Goal: Information Seeking & Learning: Find contact information

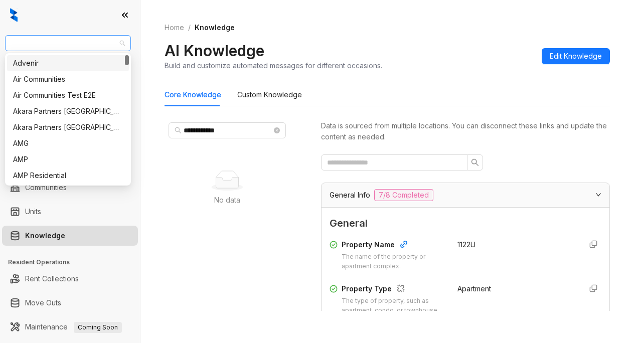
click at [82, 36] on span "Raintree Partners" at bounding box center [68, 43] width 114 height 15
click at [50, 78] on div "Air Communities" at bounding box center [68, 79] width 110 height 11
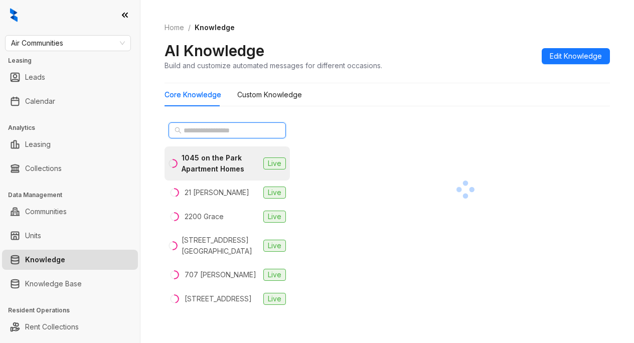
click at [184, 130] on input "text" at bounding box center [228, 130] width 88 height 11
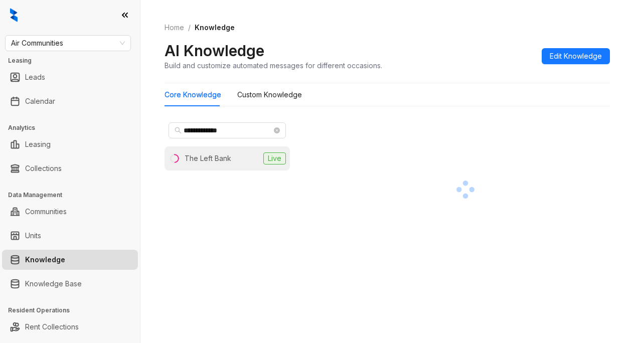
click at [221, 159] on div "The Left Bank" at bounding box center [208, 158] width 47 height 11
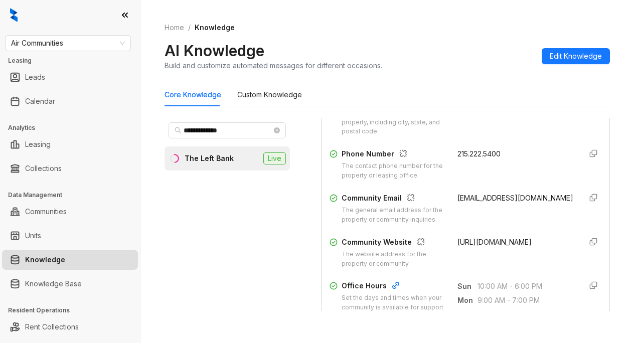
scroll to position [201, 0]
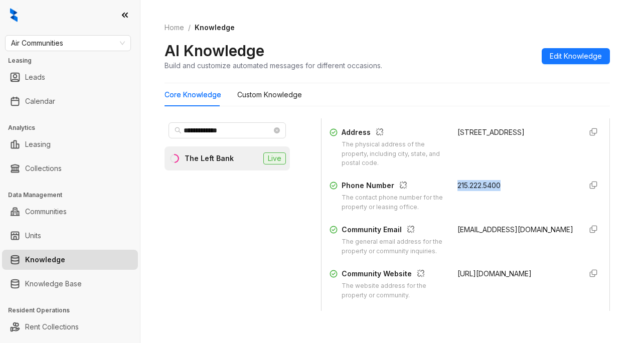
drag, startPoint x: 448, startPoint y: 196, endPoint x: 516, endPoint y: 189, distance: 68.6
click at [516, 189] on div "Property Name The name of the property or apartment complex. The Left Bank Prop…" at bounding box center [466, 170] width 272 height 270
copy span "215.222.5400"
drag, startPoint x: 441, startPoint y: 233, endPoint x: 462, endPoint y: 248, distance: 25.6
click at [462, 248] on div "Community Email The general email address for the property or community inquiri…" at bounding box center [466, 240] width 272 height 32
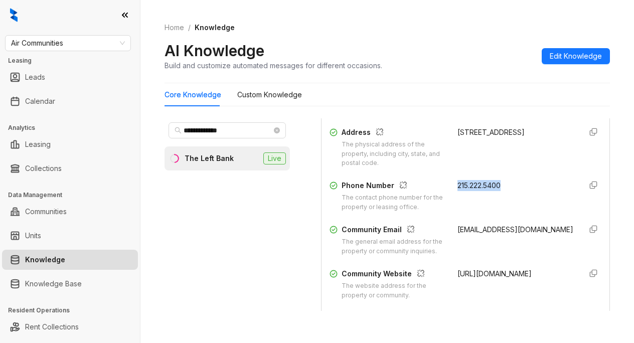
copy span "[EMAIL_ADDRESS][DOMAIN_NAME]"
click at [407, 25] on ol "Home / Knowledge" at bounding box center [388, 27] width 446 height 11
click at [238, 131] on input "**********" at bounding box center [228, 130] width 88 height 11
drag, startPoint x: 238, startPoint y: 131, endPoint x: 171, endPoint y: 142, distance: 68.2
click at [181, 128] on span "**********" at bounding box center [227, 130] width 117 height 16
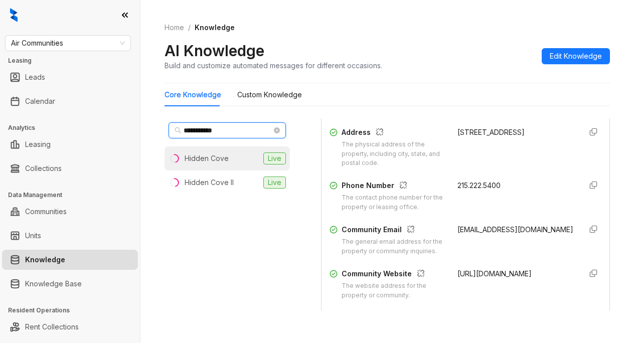
type input "**********"
click at [207, 162] on div "Hidden Cove" at bounding box center [207, 158] width 44 height 11
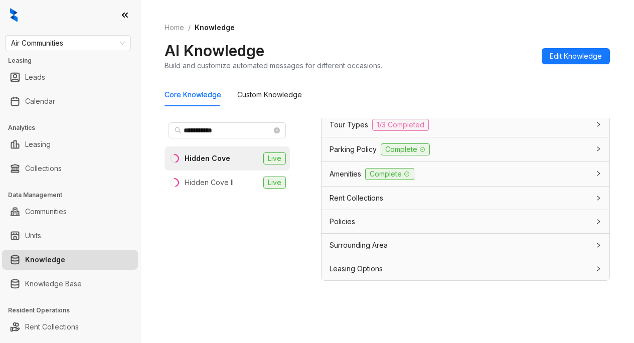
scroll to position [32, 0]
click at [381, 264] on span "Leasing Options" at bounding box center [356, 267] width 53 height 11
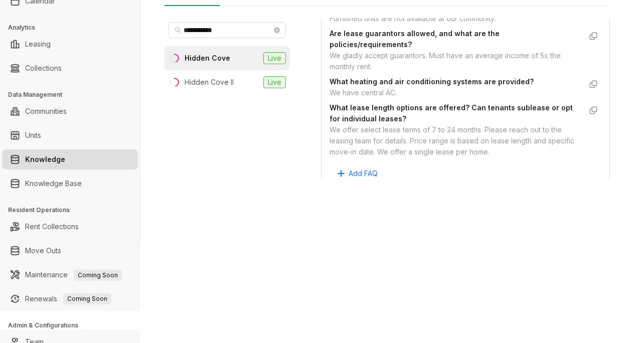
scroll to position [1075, 0]
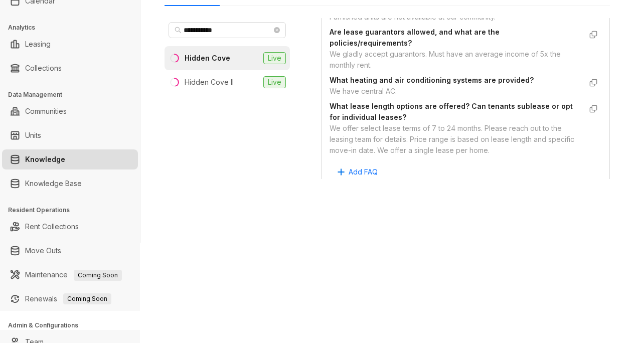
click at [484, 99] on div "What heating and air conditioning systems are provided? We have central AC." at bounding box center [466, 86] width 272 height 26
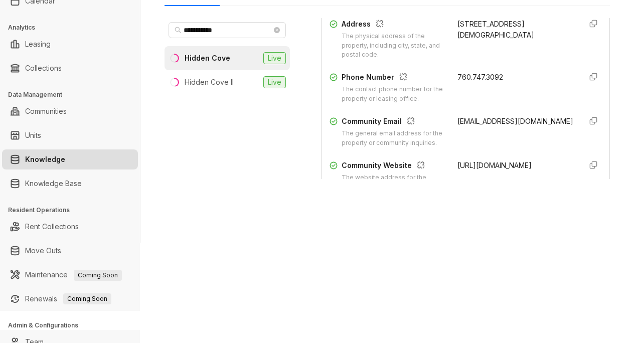
scroll to position [201, 0]
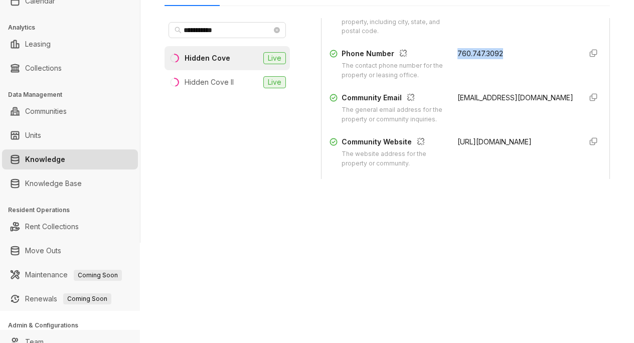
drag, startPoint x: 445, startPoint y: 61, endPoint x: 493, endPoint y: 61, distance: 48.7
click at [493, 61] on div "Phone Number The contact phone number for the property or leasing office. 760.7…" at bounding box center [466, 64] width 272 height 32
copy span "760.747.3092"
drag, startPoint x: 445, startPoint y: 140, endPoint x: 456, endPoint y: 135, distance: 12.8
click at [445, 124] on div "Community Email The general email address for the property or community inquiri…" at bounding box center [466, 108] width 272 height 32
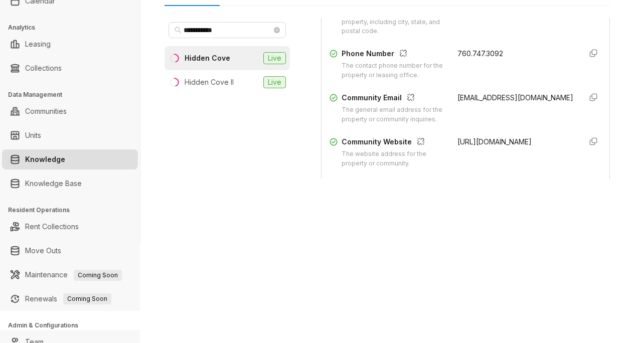
drag, startPoint x: 445, startPoint y: 105, endPoint x: 497, endPoint y: 116, distance: 54.0
click at [497, 116] on div "Community Email The general email address for the property or community inquiri…" at bounding box center [466, 108] width 272 height 32
copy span "[EMAIL_ADDRESS][DOMAIN_NAME]"
click at [411, 267] on div "**********" at bounding box center [317, 171] width 634 height 343
click at [421, 251] on div "**********" at bounding box center [317, 171] width 634 height 343
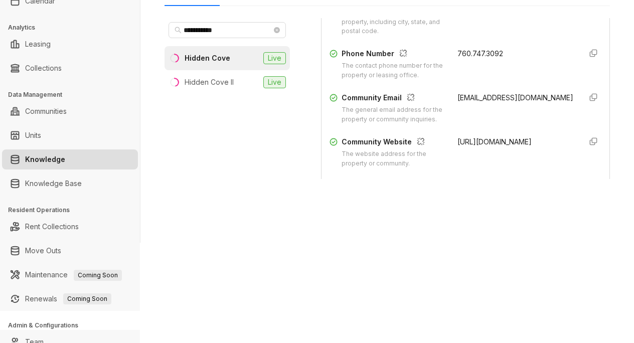
click at [417, 195] on div "Data is sourced from multiple locations. You can disconnect these links and upd…" at bounding box center [465, 118] width 289 height 201
drag, startPoint x: 562, startPoint y: 318, endPoint x: 588, endPoint y: 303, distance: 29.9
click at [564, 317] on div "**********" at bounding box center [317, 171] width 634 height 343
drag, startPoint x: 307, startPoint y: 279, endPoint x: 324, endPoint y: 273, distance: 18.1
click at [307, 279] on div "**********" at bounding box center [317, 171] width 634 height 343
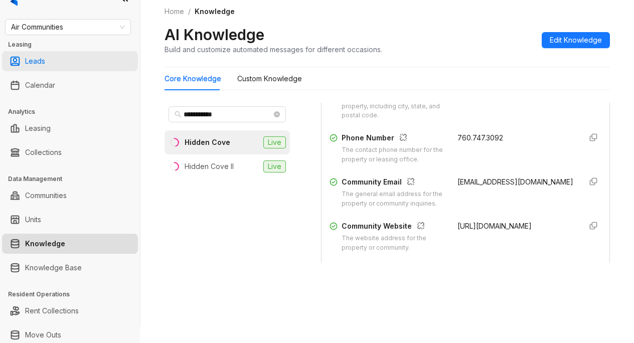
scroll to position [0, 0]
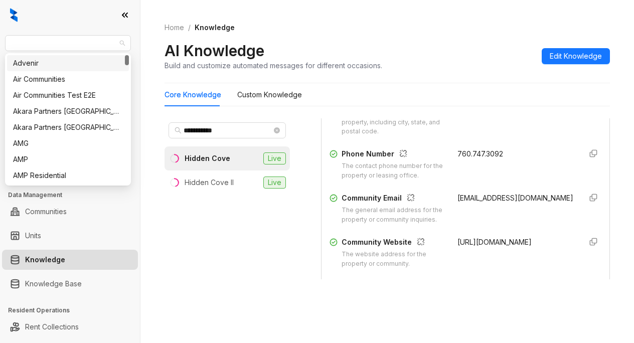
drag, startPoint x: 84, startPoint y: 45, endPoint x: 4, endPoint y: 44, distance: 80.3
click at [1, 49] on div "Air Communities Leasing Leads Calendar Analytics Leasing Collections Data Manag…" at bounding box center [70, 171] width 140 height 343
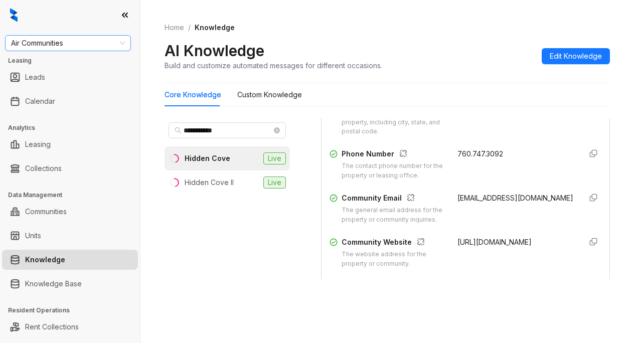
click at [6, 39] on div "Air Communities" at bounding box center [68, 43] width 126 height 16
type input "*********"
click at [28, 64] on div "Brookside" at bounding box center [68, 63] width 110 height 11
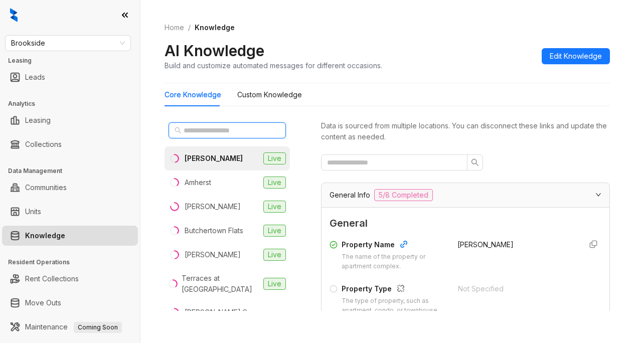
click at [195, 132] on input "text" at bounding box center [228, 130] width 88 height 11
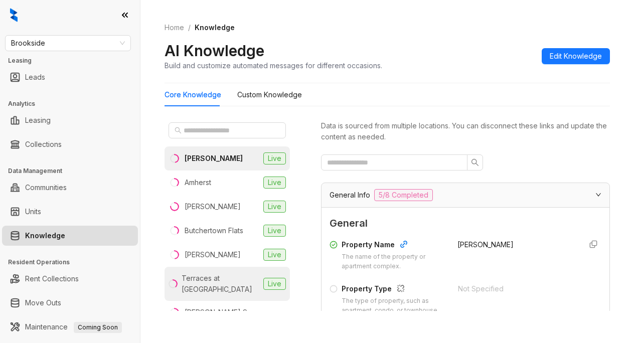
click at [202, 290] on div "Terraces at Summerville" at bounding box center [221, 284] width 78 height 22
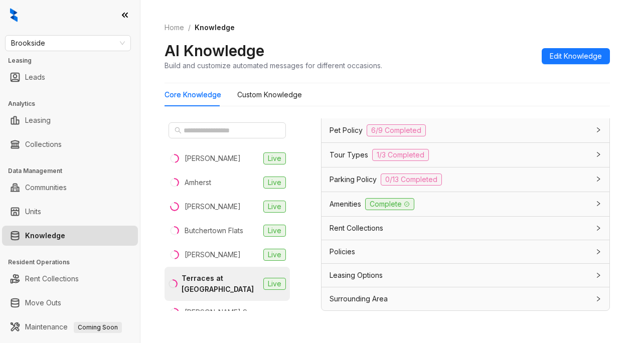
scroll to position [868, 0]
click at [332, 277] on span "Leasing Options" at bounding box center [356, 275] width 53 height 11
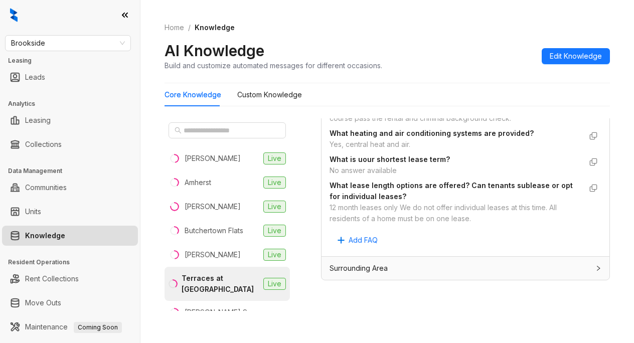
scroll to position [32, 0]
